Goal: Navigation & Orientation: Go to known website

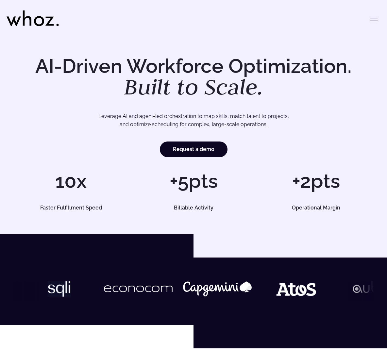
click at [299, 48] on div "AI-Driven Workforce Optimization. Built to Scale. Leverage AI and agent-led orc…" at bounding box center [193, 134] width 387 height 202
click at [373, 23] on button "Toggle menu" at bounding box center [374, 18] width 13 height 13
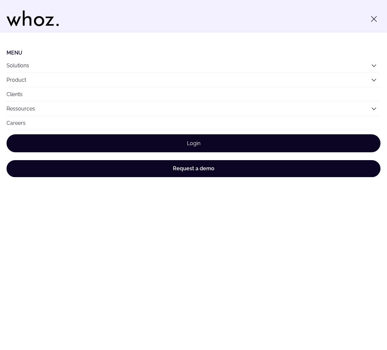
click at [189, 141] on link "Login" at bounding box center [194, 143] width 374 height 18
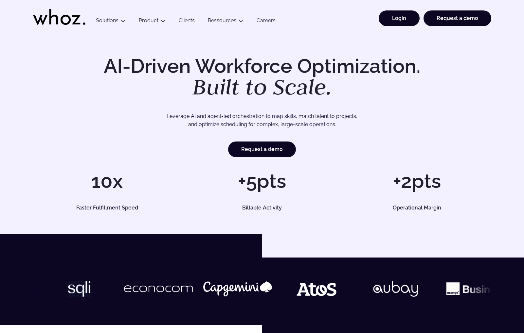
click at [396, 13] on link "Login" at bounding box center [399, 18] width 41 height 16
